Goal: Task Accomplishment & Management: Use online tool/utility

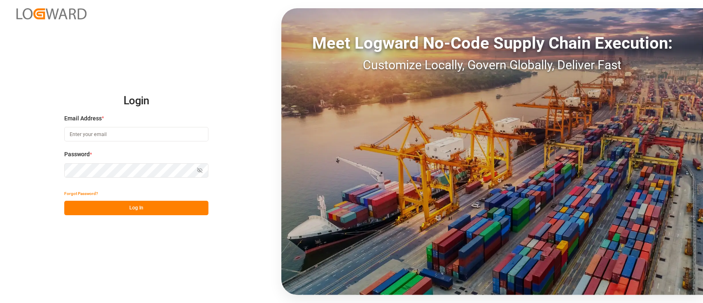
click at [119, 139] on input at bounding box center [136, 134] width 144 height 14
type input "[PERSON_NAME][EMAIL_ADDRESS][PERSON_NAME][DOMAIN_NAME]"
click at [174, 209] on button "Log In" at bounding box center [136, 208] width 144 height 14
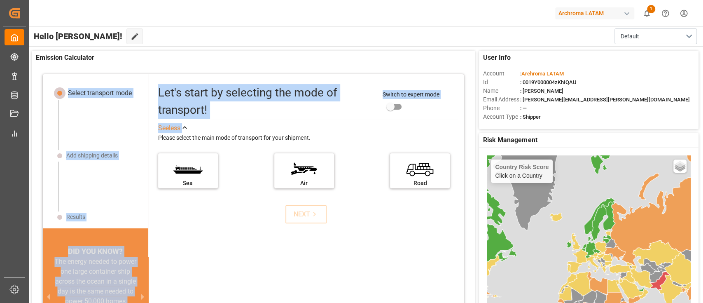
drag, startPoint x: 415, startPoint y: 122, endPoint x: 354, endPoint y: 56, distance: 90.4
click at [354, 56] on div "Emission Calculator Select transport mode Add shipping details Results DID YOU …" at bounding box center [253, 197] width 443 height 292
click at [354, 56] on div "Emission Calculator" at bounding box center [253, 58] width 443 height 14
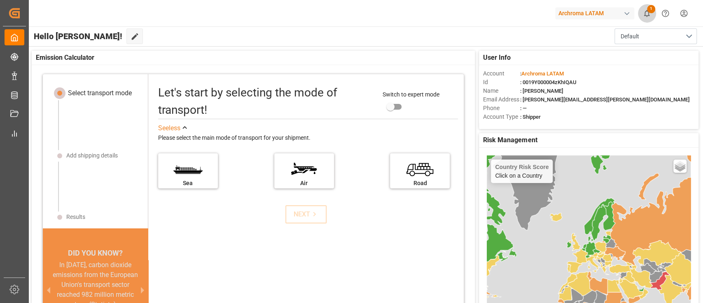
click at [650, 9] on span "1" at bounding box center [651, 9] width 8 height 8
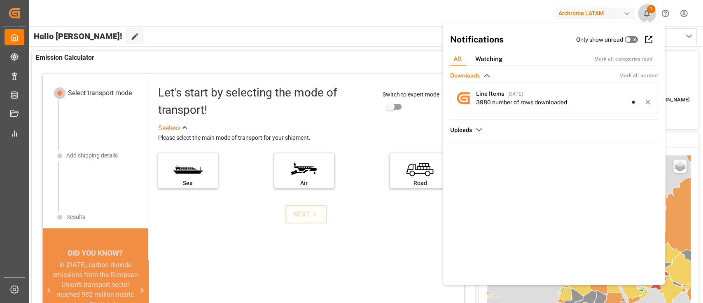
click at [650, 9] on span "1" at bounding box center [651, 9] width 8 height 8
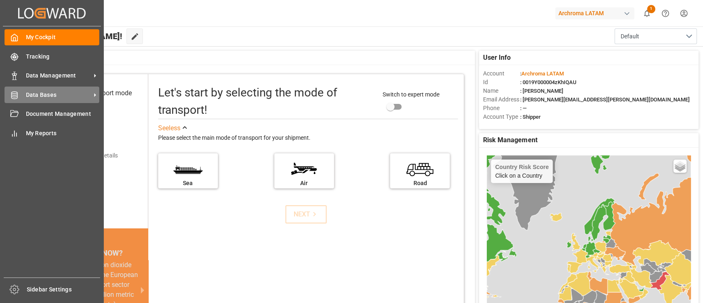
click at [64, 92] on span "Data Bases" at bounding box center [58, 95] width 65 height 9
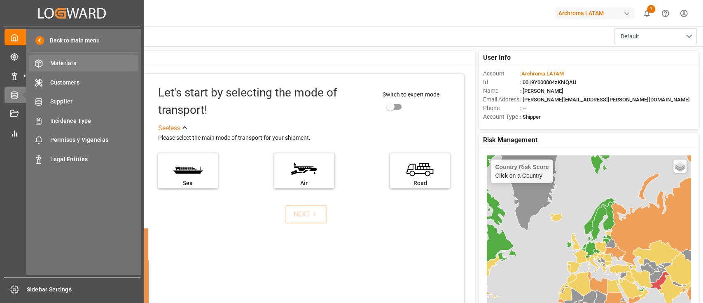
click at [99, 65] on span "Materials" at bounding box center [94, 63] width 89 height 9
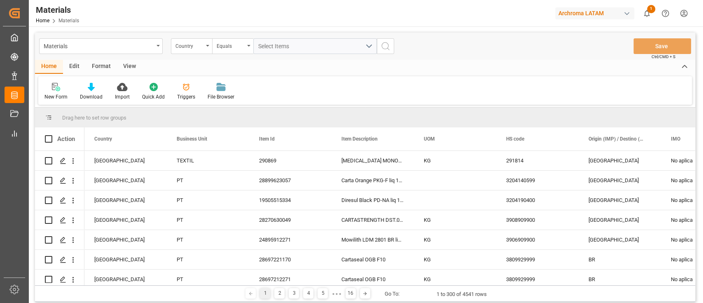
click at [91, 96] on div "Download" at bounding box center [91, 96] width 23 height 7
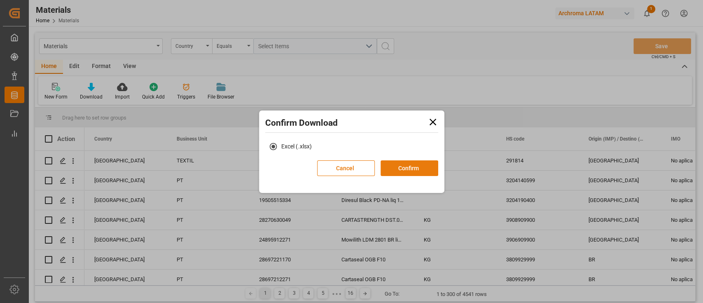
click at [392, 167] on button "Confirm" at bounding box center [410, 168] width 58 height 16
